Goal: Task Accomplishment & Management: Complete application form

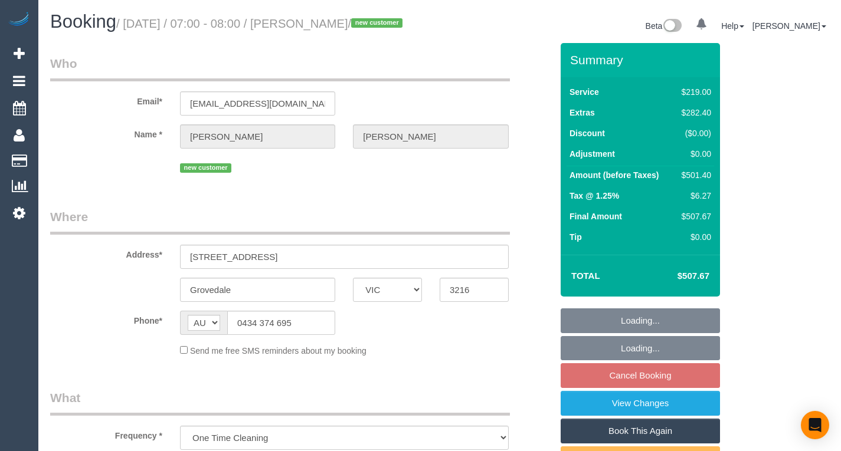
select select "VIC"
select select "string:stripe-pm_1RxgvT2GScqysDRVSSs6f3TT"
select select "spot1"
select select "number:28"
select select "number:17"
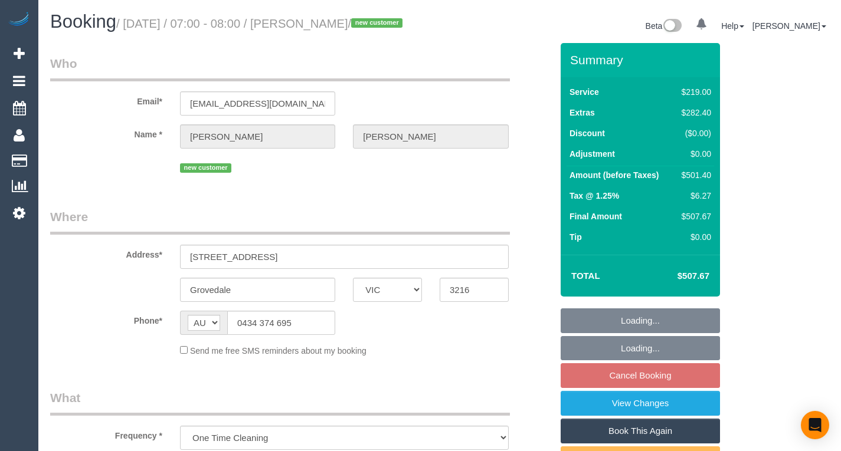
select select "number:19"
select select "number:22"
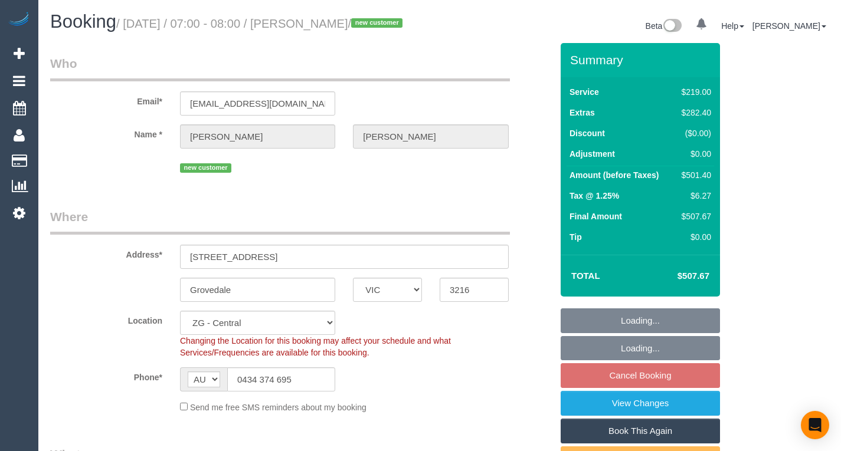
select select "object:857"
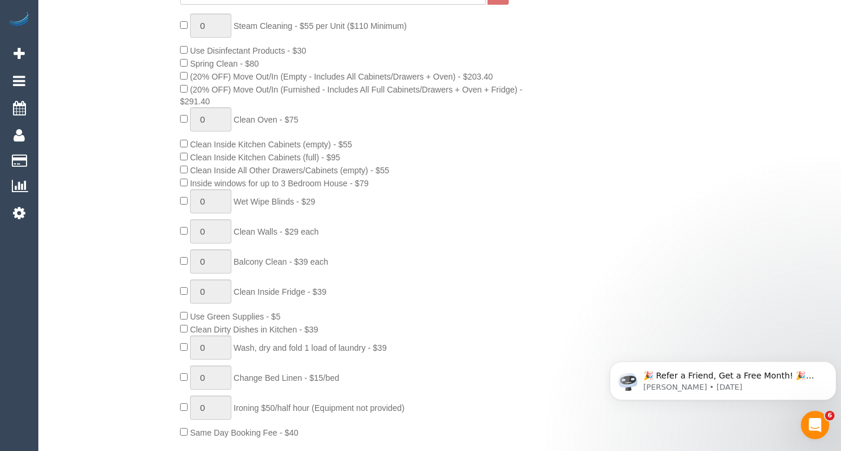
scroll to position [544, 0]
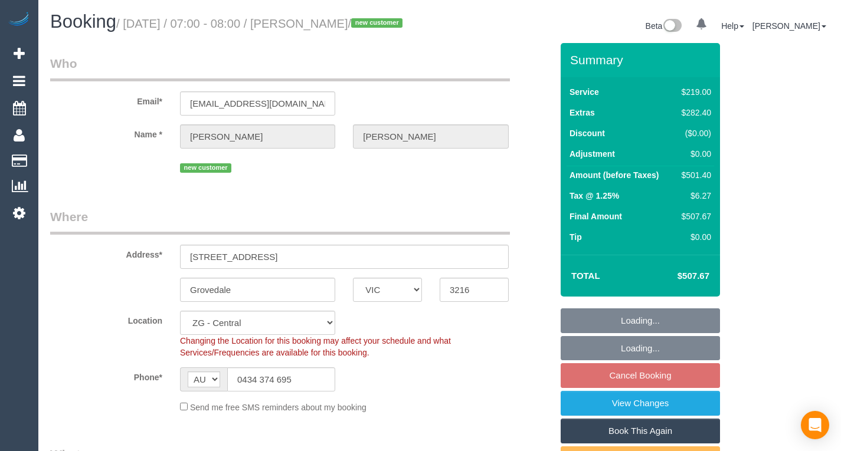
select select "VIC"
select select "spot1"
select select "number:28"
select select "number:17"
select select "number:19"
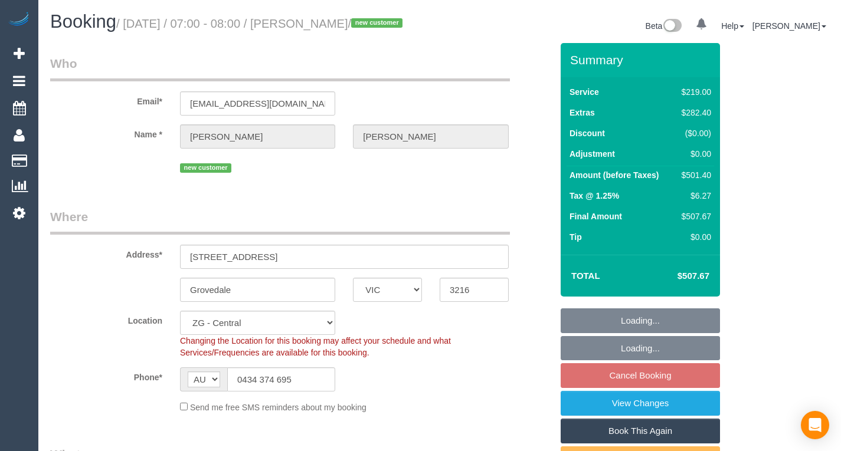
select select "number:22"
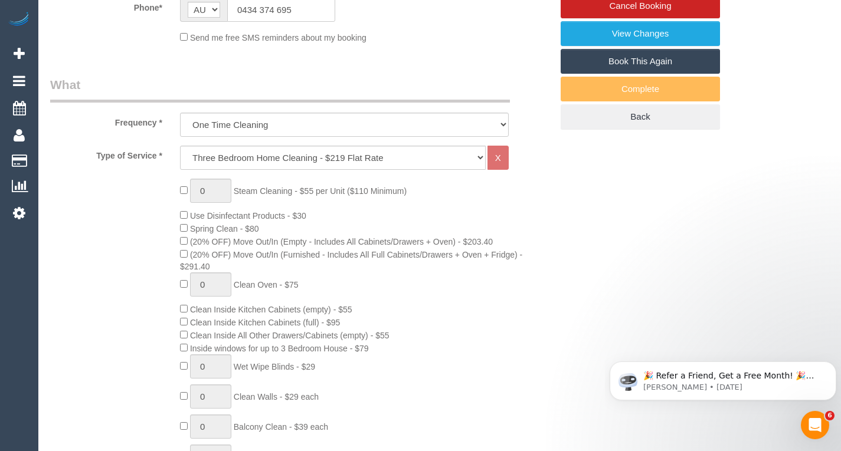
scroll to position [370, 0]
